Goal: Task Accomplishment & Management: Check status

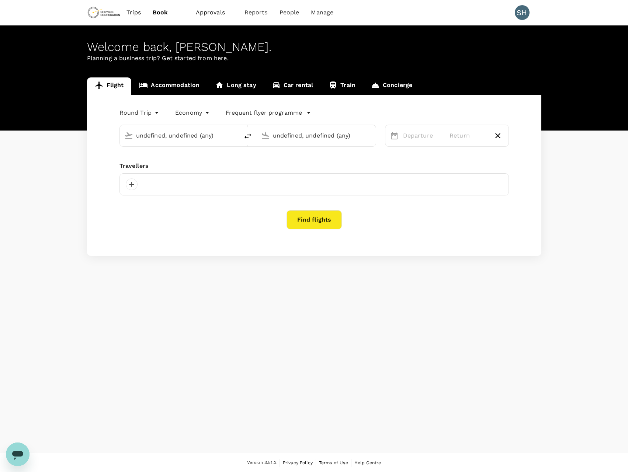
type input "[GEOGRAPHIC_DATA], [GEOGRAPHIC_DATA] (any)"
type input "Vancouver Intl (YVR)"
click at [207, 12] on span "Approvals" at bounding box center [214, 12] width 37 height 9
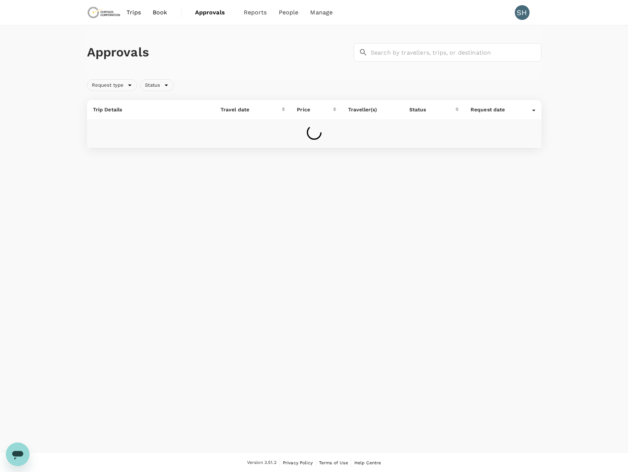
click at [209, 15] on span "Approvals" at bounding box center [213, 12] width 37 height 9
click at [117, 83] on span "Request type" at bounding box center [107, 85] width 41 height 7
click at [117, 84] on span "Request type" at bounding box center [107, 85] width 41 height 7
click at [259, 88] on div "Request type Status" at bounding box center [312, 83] width 457 height 15
